Goal: Task Accomplishment & Management: Manage account settings

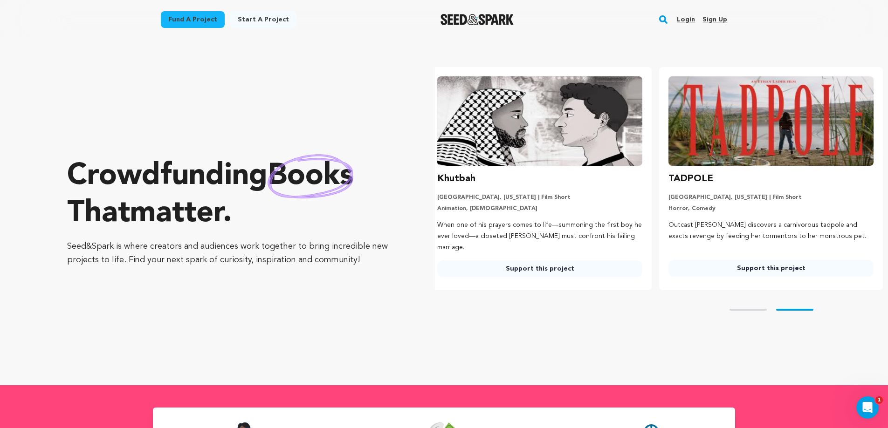
scroll to position [0, 239]
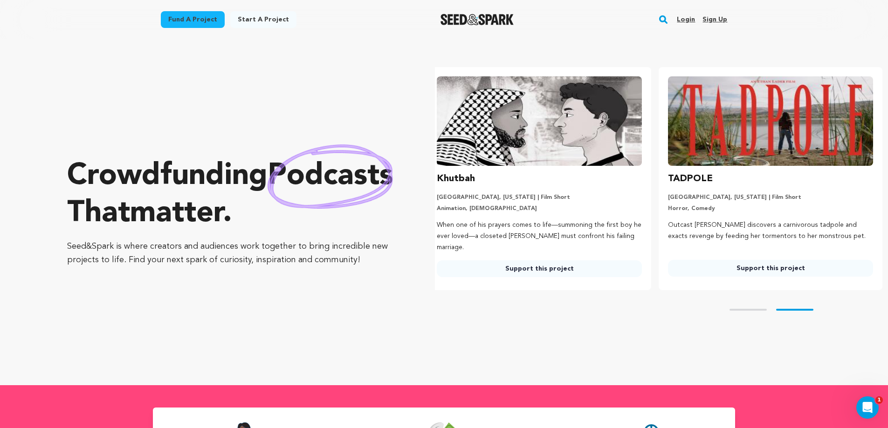
click at [688, 21] on link "Login" at bounding box center [686, 19] width 18 height 15
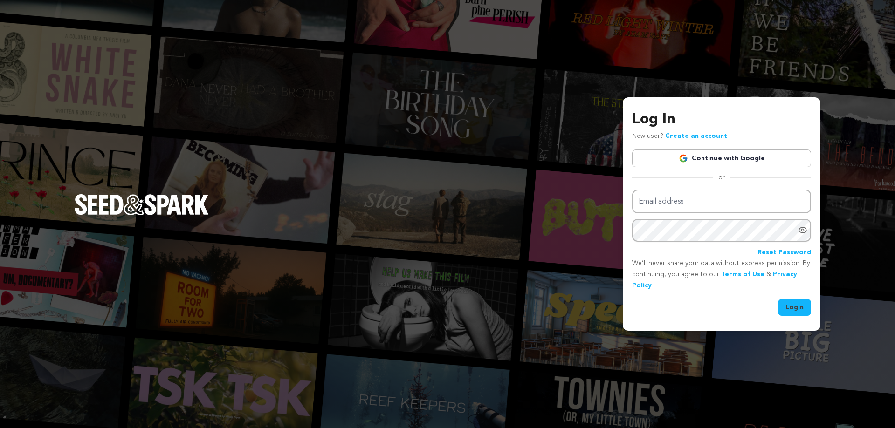
type input "nash@redsquareoriginal.com"
click at [794, 307] on button "Login" at bounding box center [794, 307] width 33 height 17
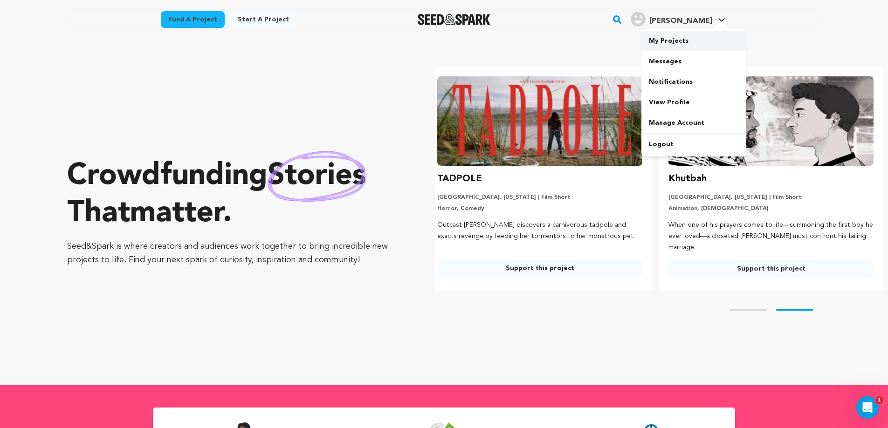
scroll to position [0, 239]
click at [680, 35] on link "My Projects" at bounding box center [693, 41] width 104 height 21
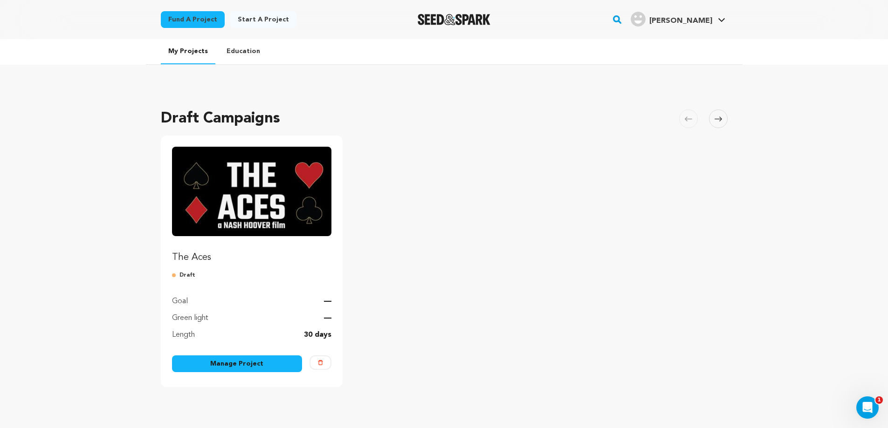
click at [254, 362] on link "Manage Project" at bounding box center [237, 364] width 130 height 17
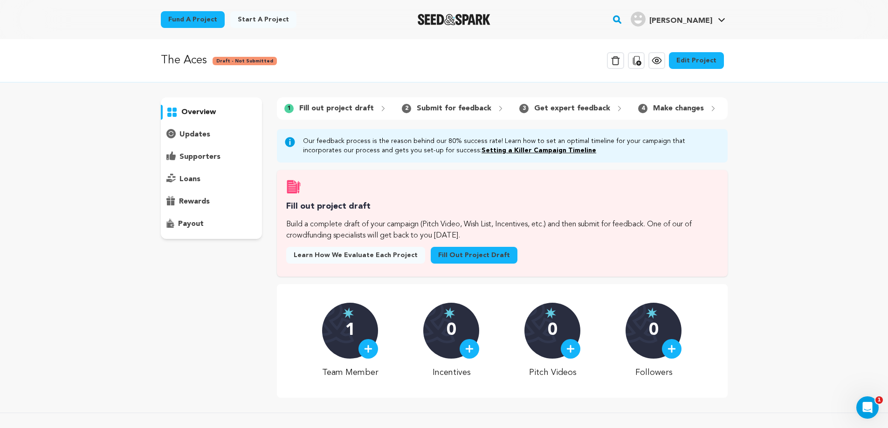
click at [698, 62] on link "Edit Project" at bounding box center [696, 60] width 55 height 17
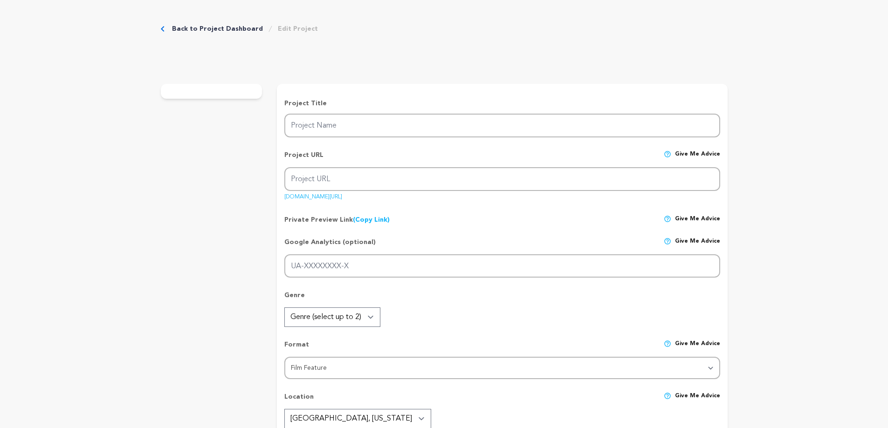
type input "The Aces"
type input "the-aces-film"
type input "When an elite CIA quick reaction force rescues a kidnapped agent from a brutal …"
type textarea "Support The Aces to bring bold, independent action cinema to life. Crafted with…"
type textarea "The mission of The Aces is to create a gripping, character-driven action film t…"
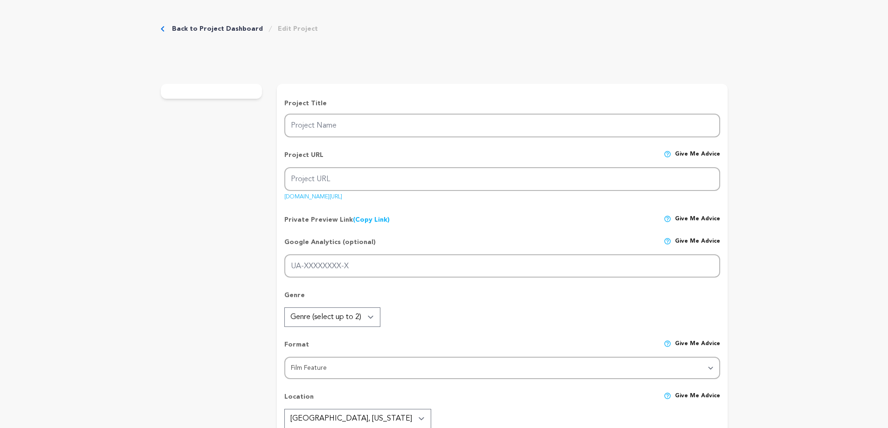
radio input "true"
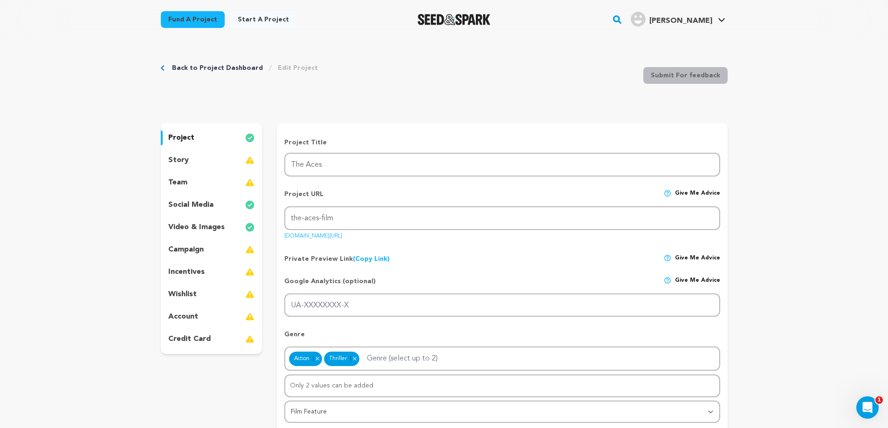
click at [207, 183] on div "team" at bounding box center [212, 182] width 102 height 15
